Goal: Information Seeking & Learning: Learn about a topic

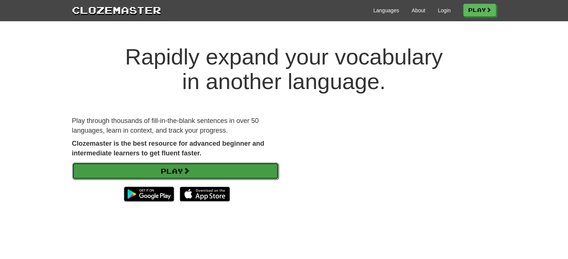
click at [185, 177] on link "Play" at bounding box center [175, 170] width 207 height 17
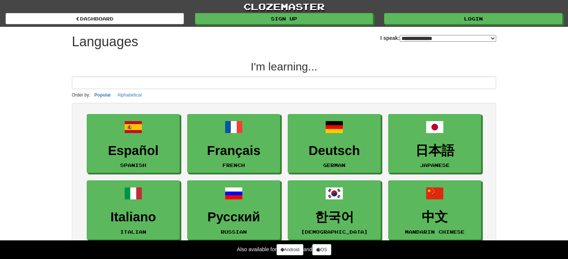
select select "*******"
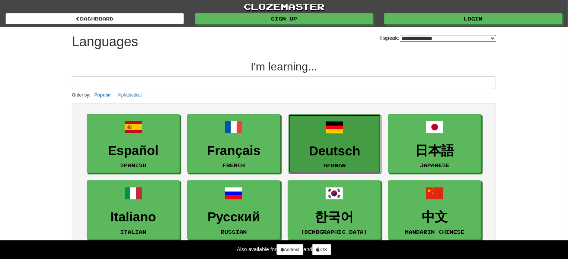
click at [337, 138] on link "Deutsch German" at bounding box center [334, 143] width 93 height 59
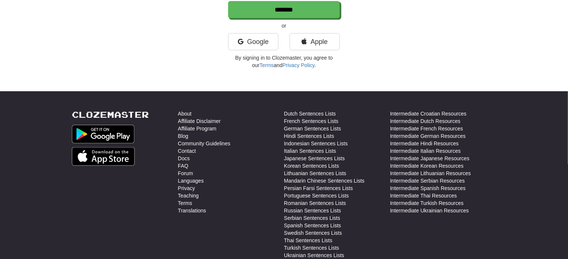
scroll to position [231, 0]
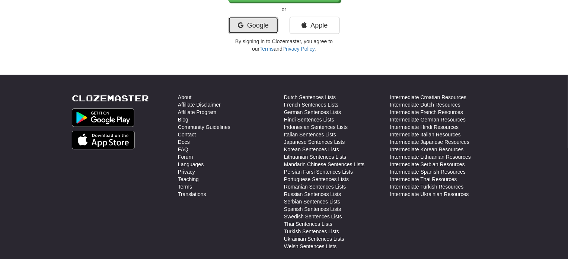
click at [268, 23] on link "Google" at bounding box center [253, 25] width 50 height 17
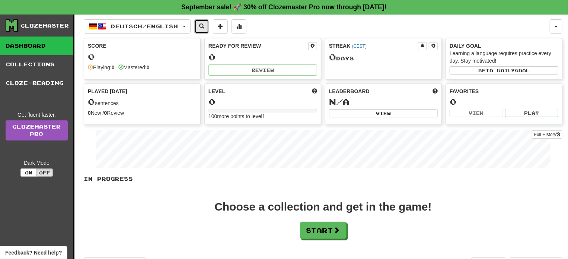
click at [203, 26] on button at bounding box center [201, 26] width 15 height 14
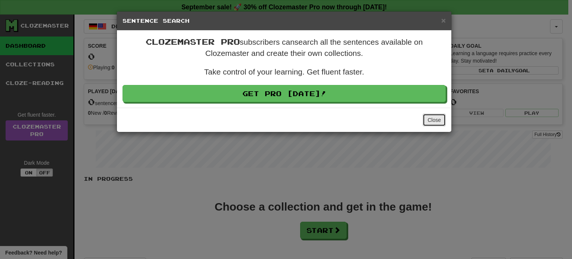
click at [437, 121] on button "Close" at bounding box center [434, 120] width 23 height 13
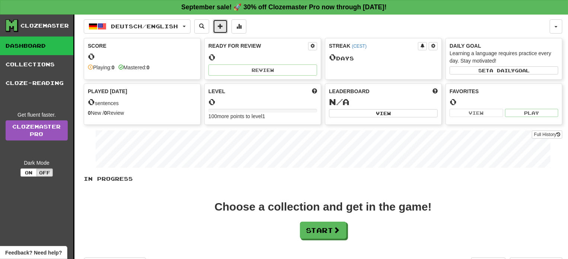
click at [223, 26] on span at bounding box center [220, 25] width 5 height 5
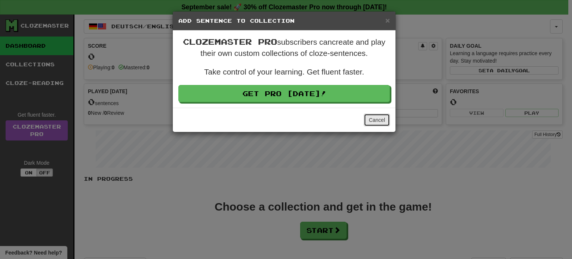
click at [369, 123] on button "Cancel" at bounding box center [377, 120] width 26 height 13
